Goal: Information Seeking & Learning: Learn about a topic

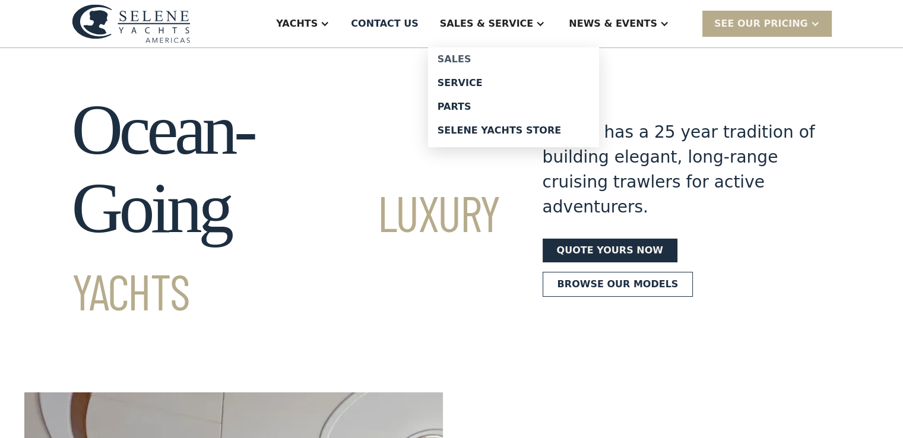
click at [511, 55] on div "Sales" at bounding box center [514, 60] width 152 height 10
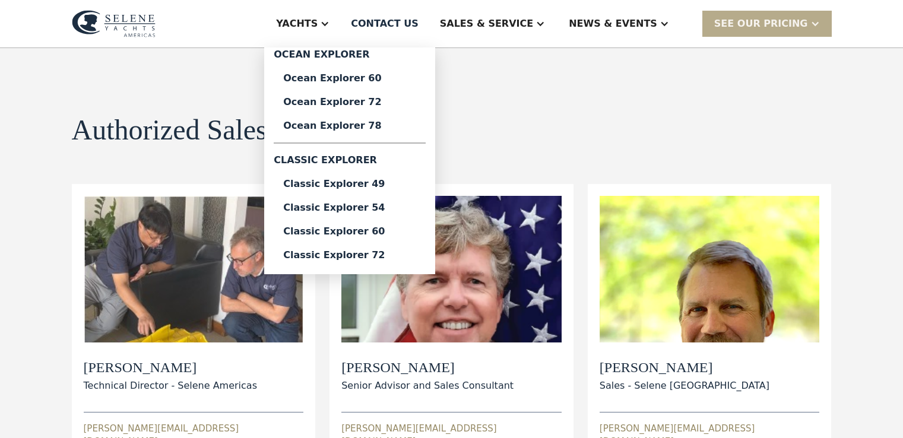
click at [318, 24] on div "Yachts" at bounding box center [297, 24] width 42 height 14
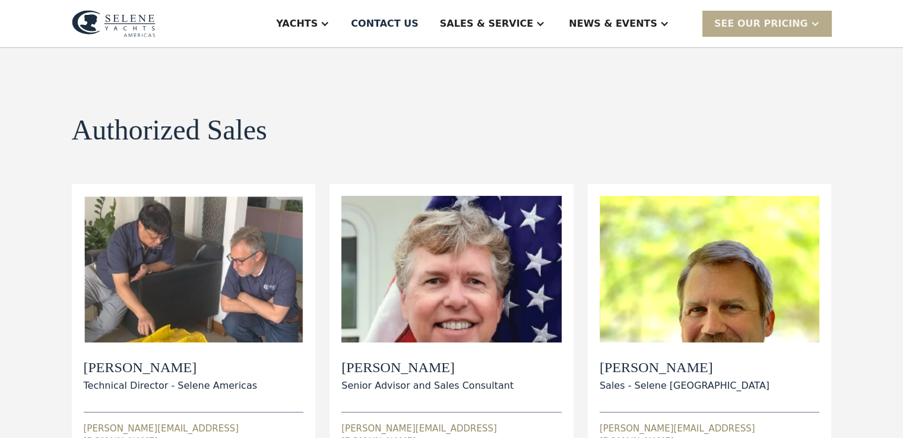
click at [318, 21] on div "Yachts" at bounding box center [297, 24] width 42 height 14
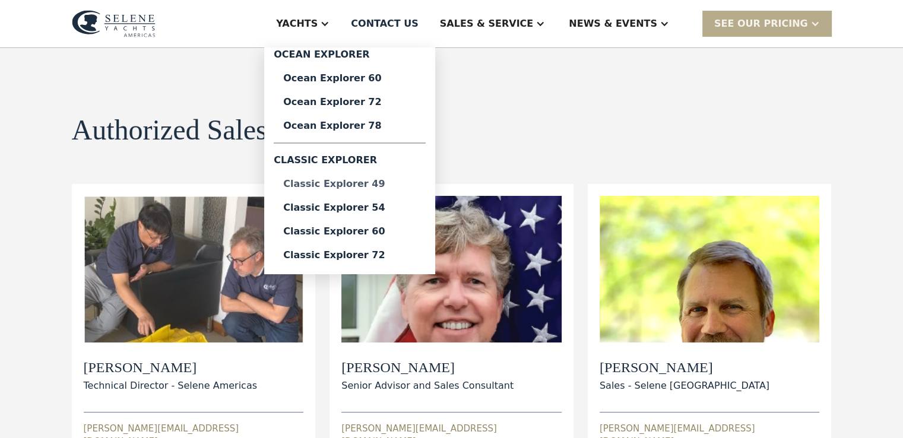
click at [390, 181] on div "Classic Explorer 49" at bounding box center [349, 184] width 133 height 10
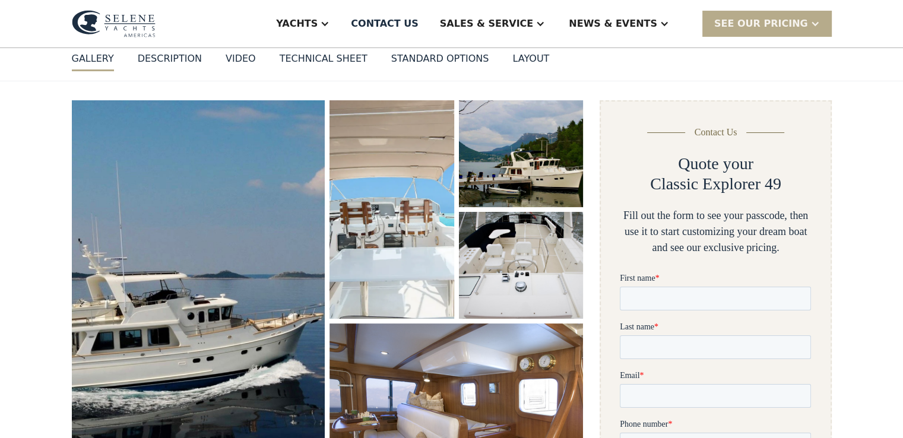
click at [245, 319] on img "open lightbox" at bounding box center [198, 303] width 269 height 430
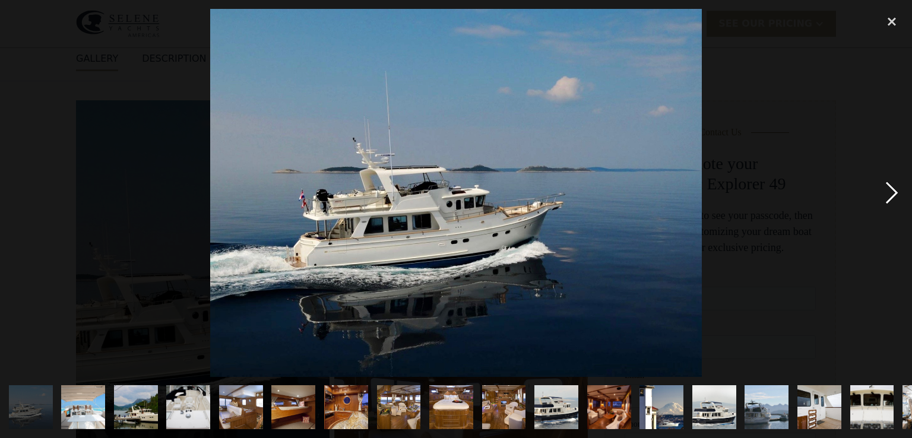
click at [892, 195] on div "next image" at bounding box center [892, 193] width 40 height 368
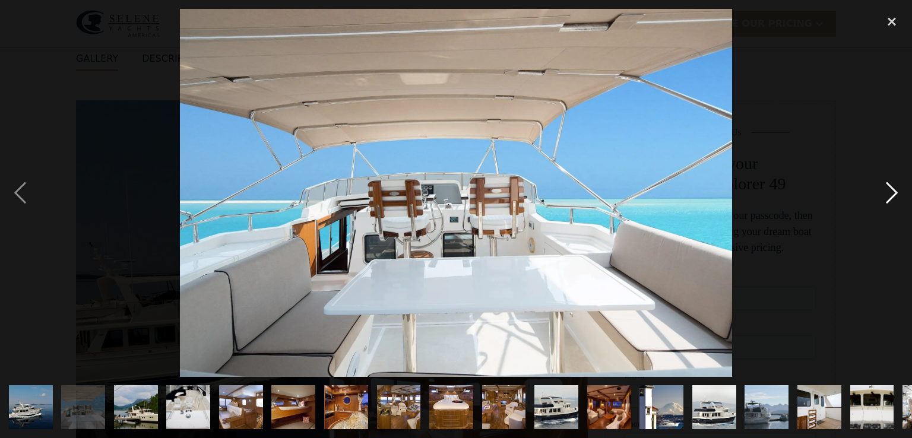
click at [892, 195] on div "next image" at bounding box center [892, 193] width 40 height 368
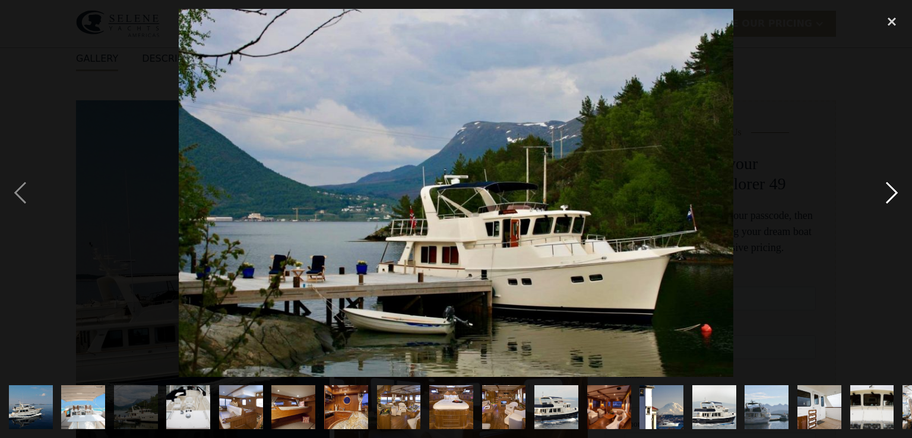
click at [892, 195] on div "next image" at bounding box center [892, 193] width 40 height 368
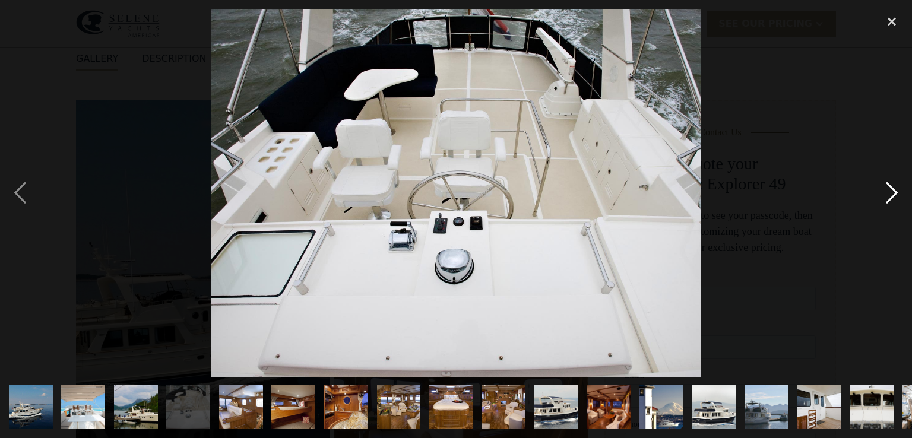
click at [892, 195] on div "next image" at bounding box center [892, 193] width 40 height 368
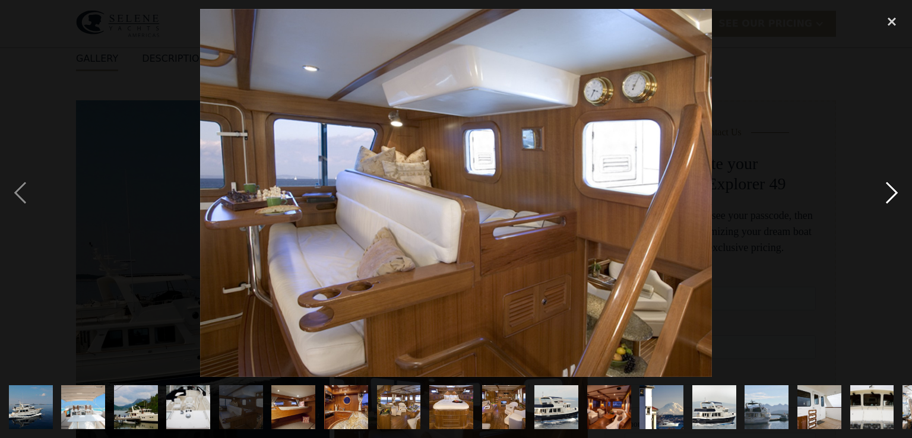
click at [892, 195] on div "next image" at bounding box center [892, 193] width 40 height 368
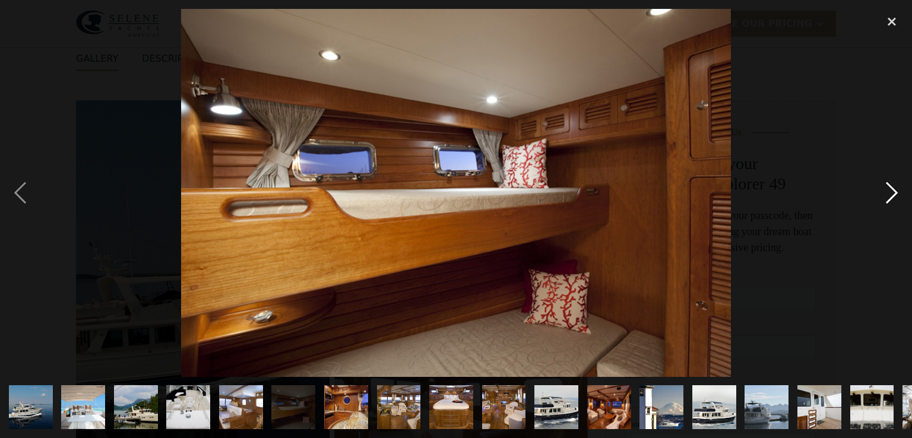
click at [892, 195] on div "next image" at bounding box center [892, 193] width 40 height 368
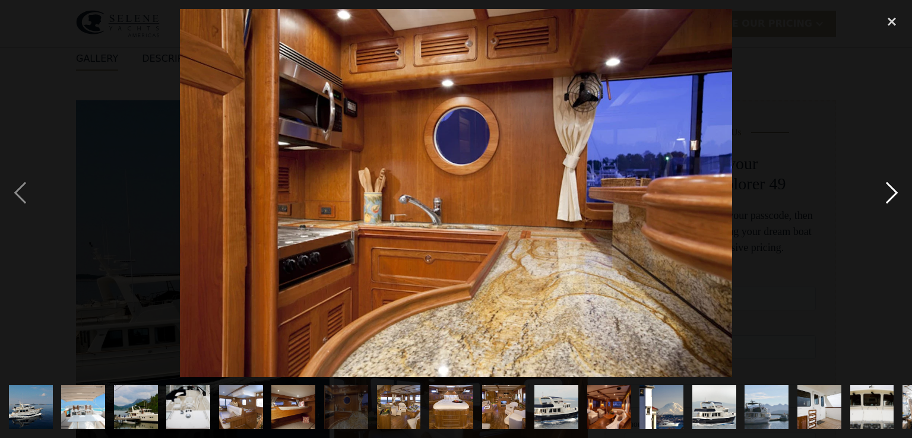
click at [892, 195] on div "next image" at bounding box center [892, 193] width 40 height 368
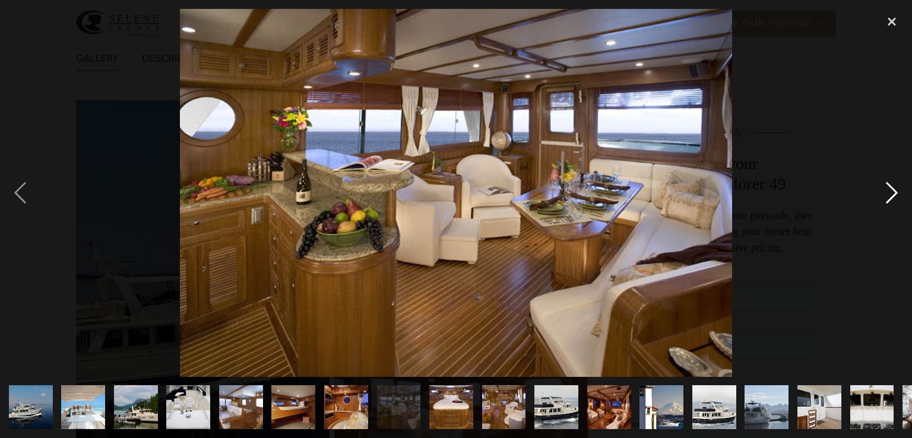
click at [892, 195] on div "next image" at bounding box center [892, 193] width 40 height 368
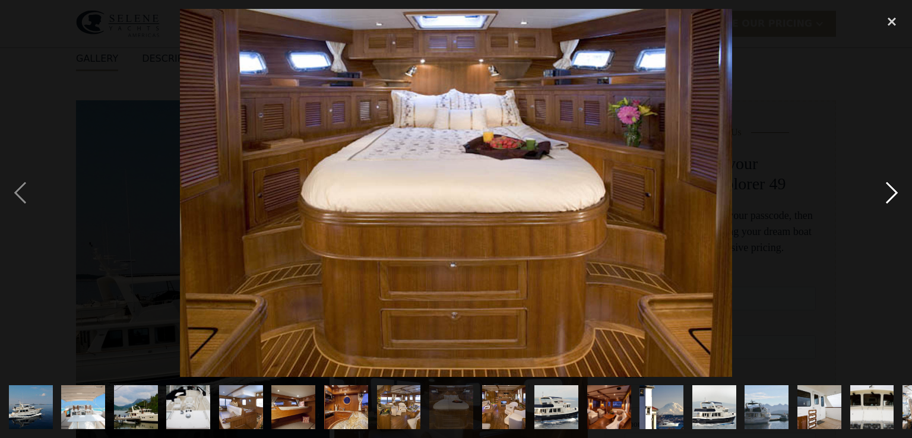
click at [892, 195] on div "next image" at bounding box center [892, 193] width 40 height 368
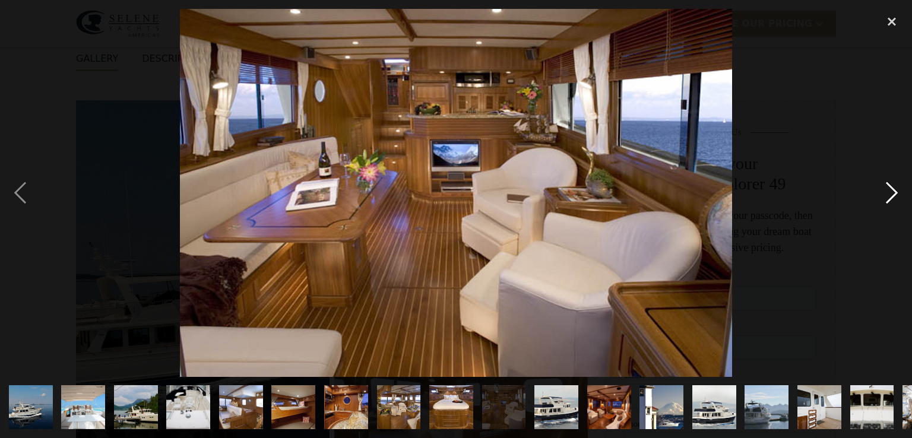
click at [892, 195] on div "next image" at bounding box center [892, 193] width 40 height 368
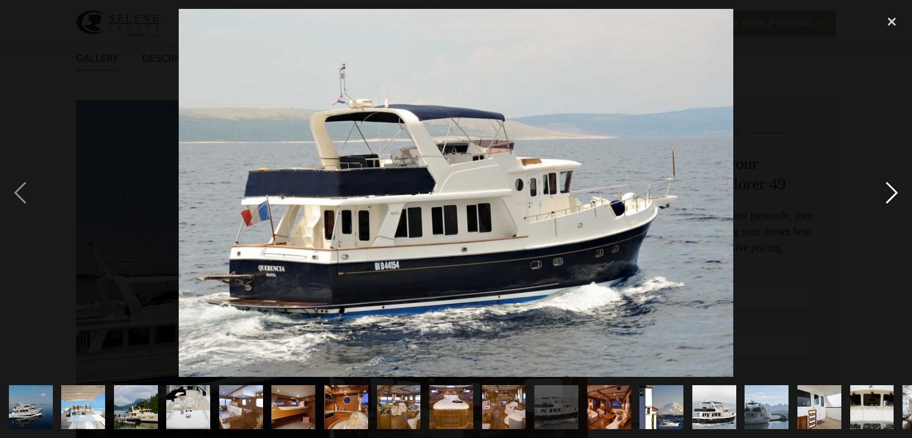
click at [892, 195] on div "next image" at bounding box center [892, 193] width 40 height 368
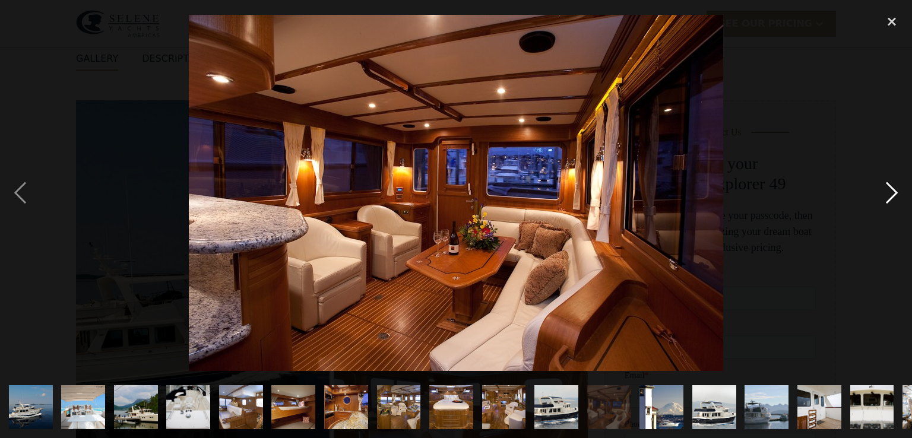
click at [892, 195] on div "next image" at bounding box center [892, 193] width 40 height 368
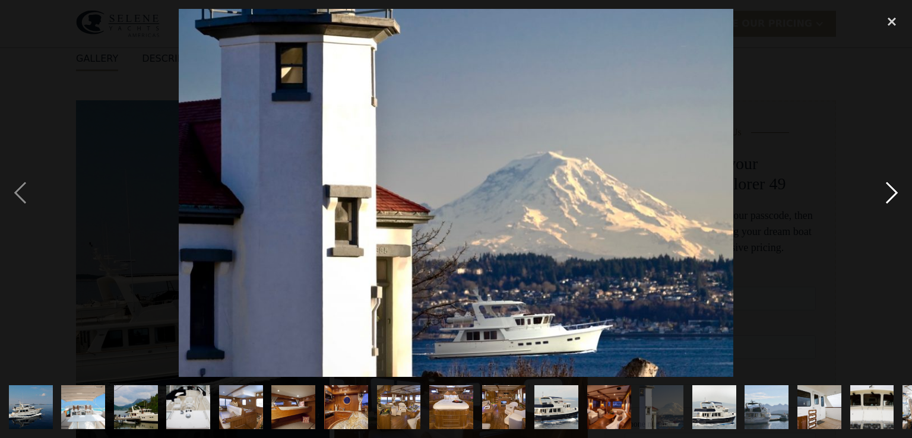
click at [892, 195] on div "next image" at bounding box center [892, 193] width 40 height 368
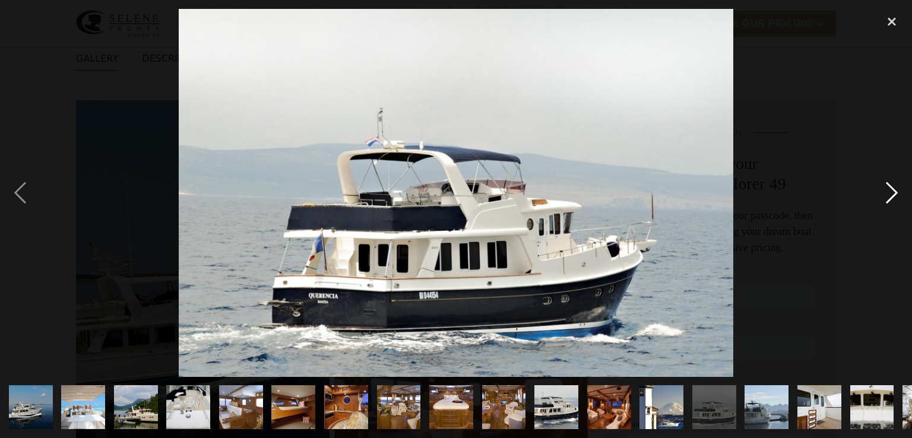
click at [892, 195] on div "next image" at bounding box center [892, 193] width 40 height 368
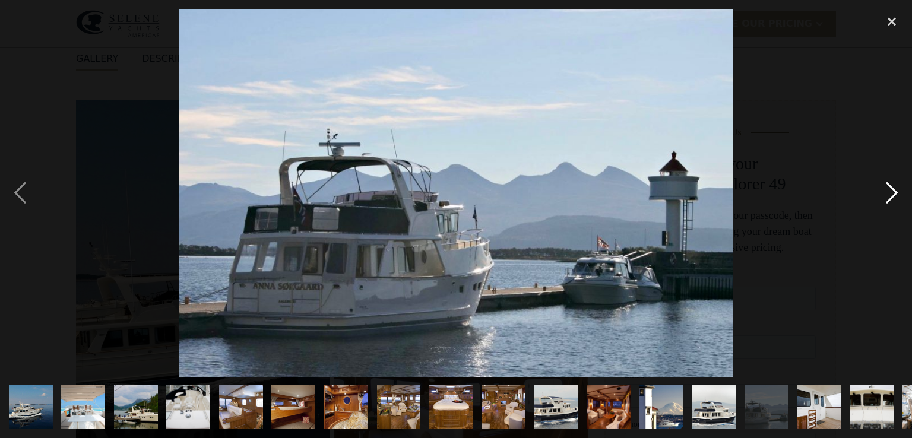
click at [892, 195] on div "next image" at bounding box center [892, 193] width 40 height 368
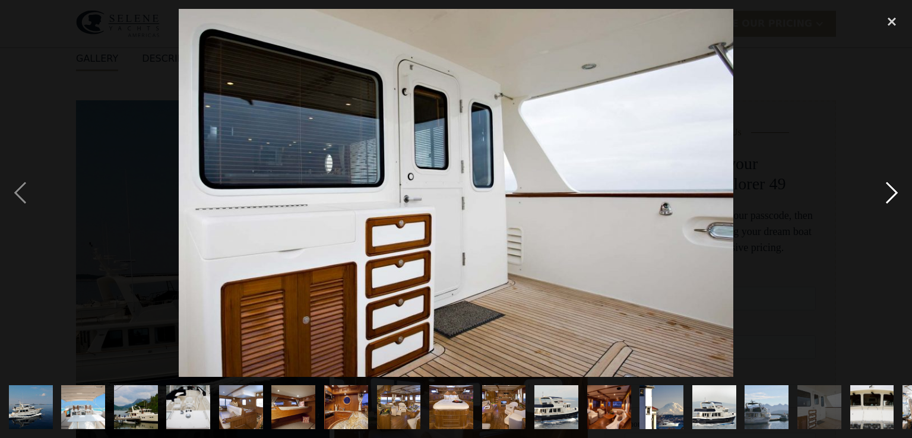
click at [892, 195] on div "next image" at bounding box center [892, 193] width 40 height 368
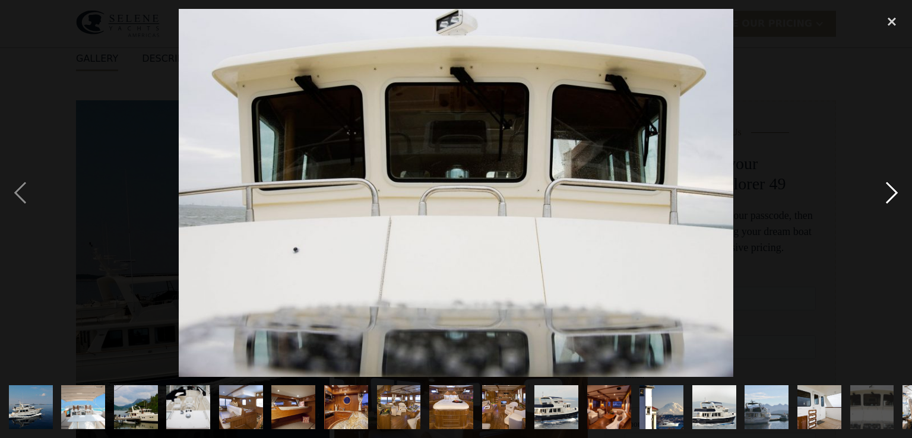
click at [892, 195] on div "next image" at bounding box center [892, 193] width 40 height 368
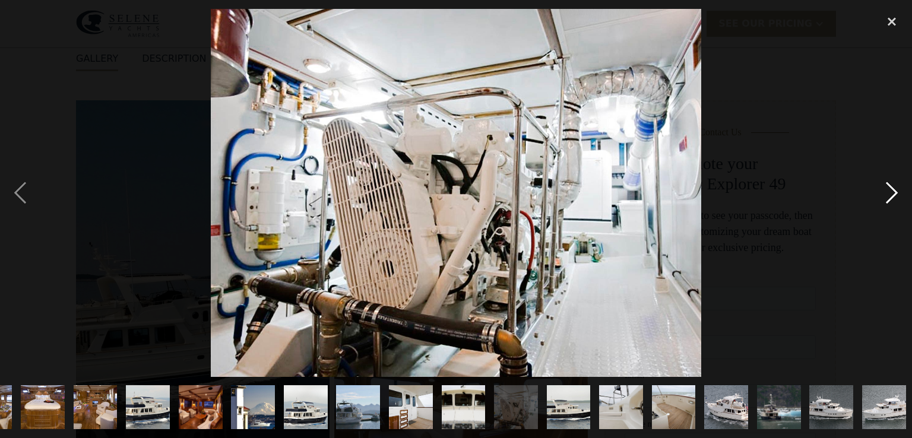
scroll to position [0, 410]
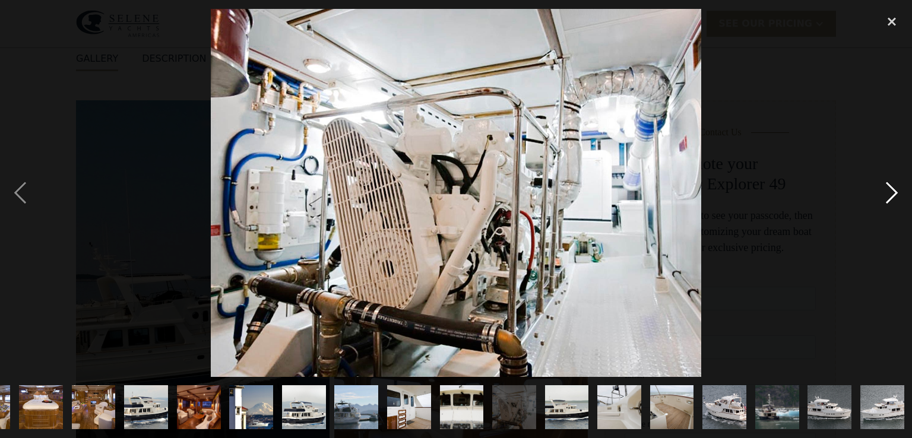
click at [892, 195] on div "next image" at bounding box center [892, 193] width 40 height 368
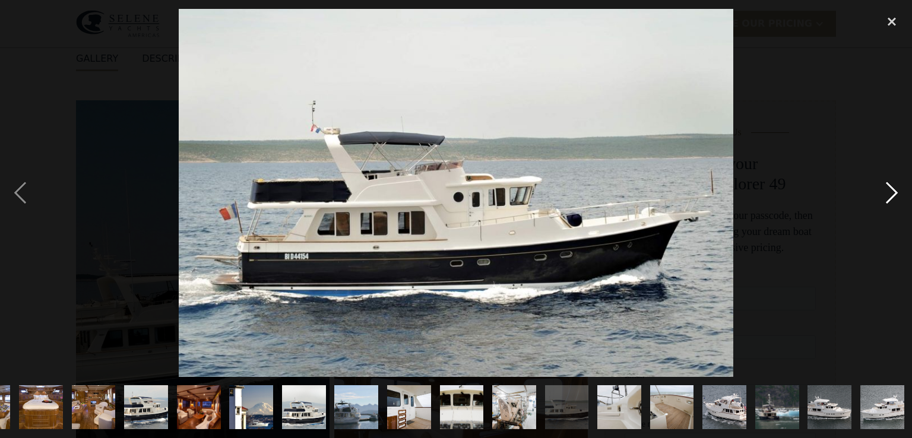
click at [892, 195] on div "next image" at bounding box center [892, 193] width 40 height 368
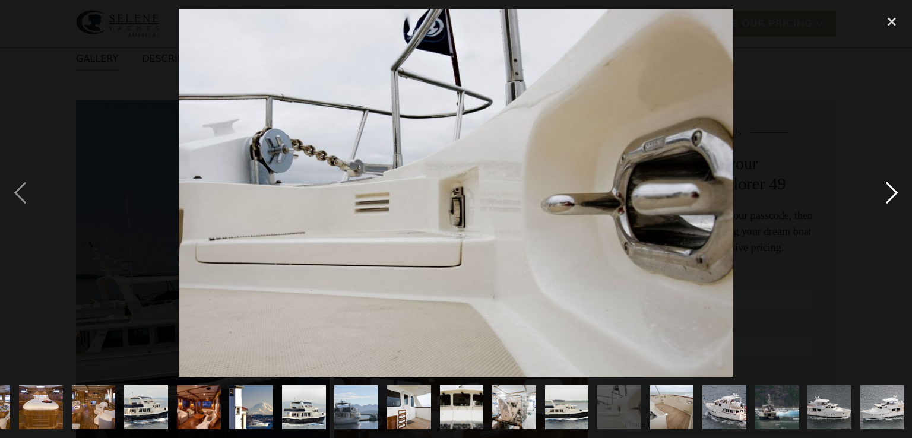
click at [892, 195] on div "next image" at bounding box center [892, 193] width 40 height 368
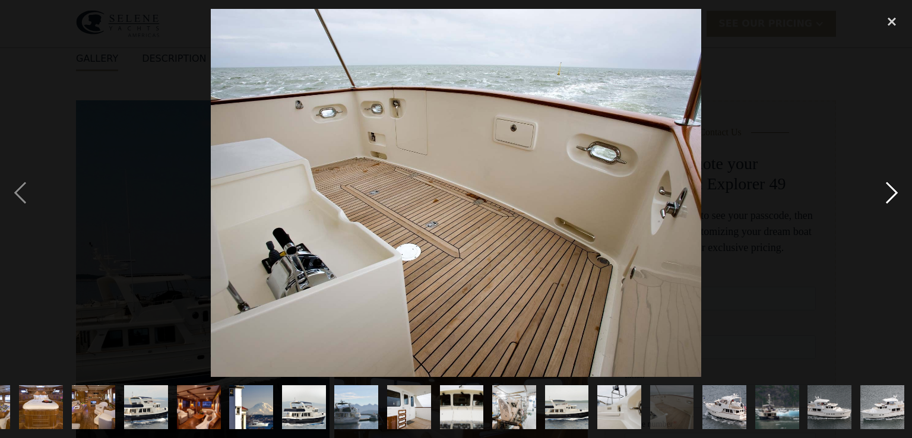
click at [892, 195] on div "next image" at bounding box center [892, 193] width 40 height 368
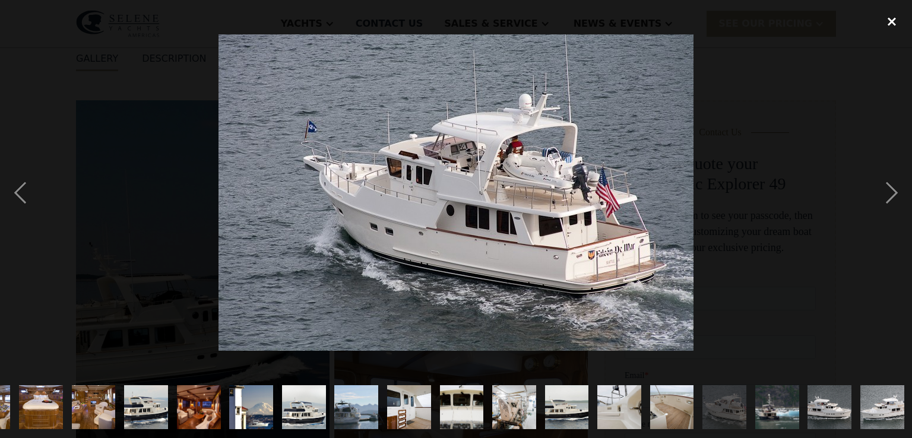
click at [888, 20] on div "close lightbox" at bounding box center [892, 22] width 40 height 26
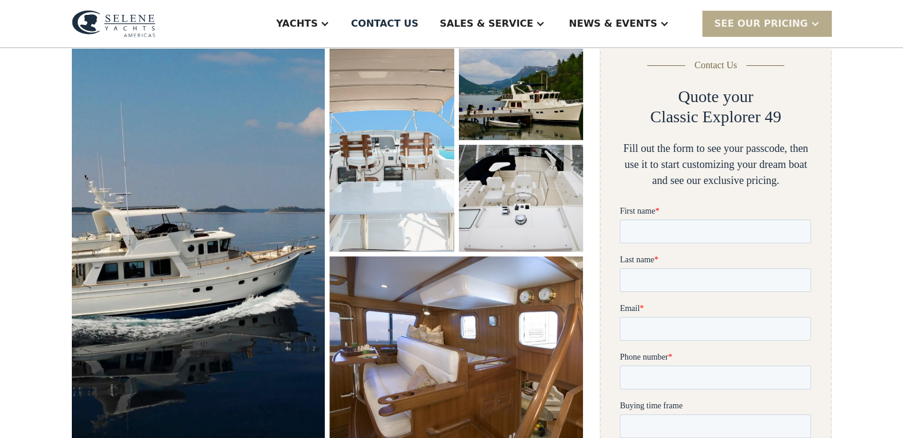
scroll to position [0, 0]
